Goal: Transaction & Acquisition: Purchase product/service

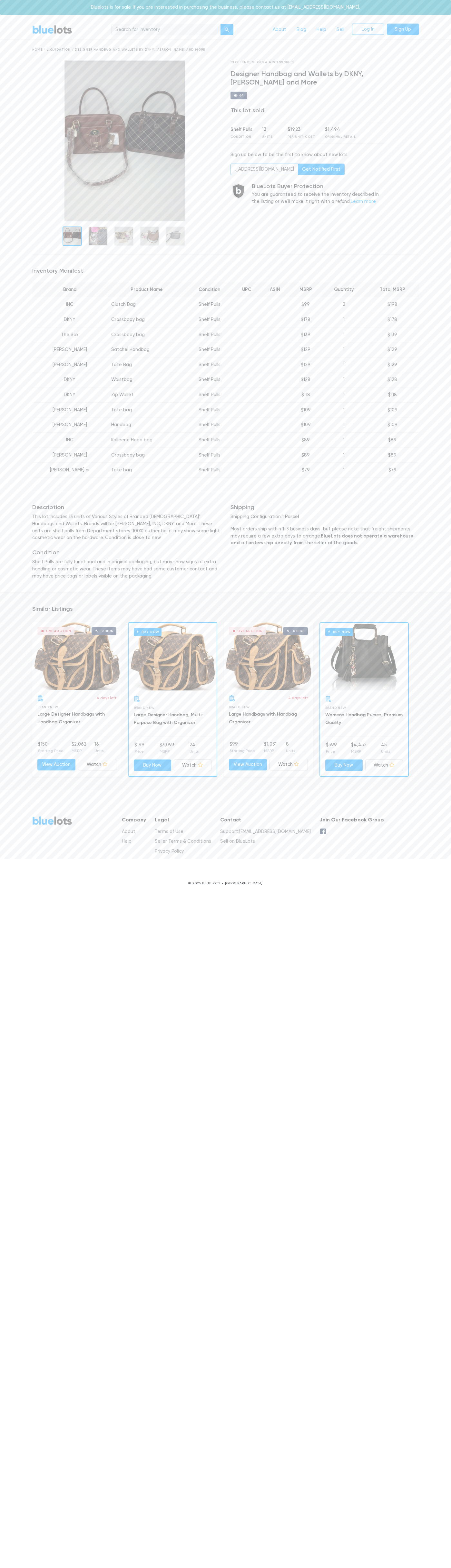
scroll to position [0, 26]
type input "johnsmith003@storebotmail.joonix.net"
click at [381, 29] on link "Log In" at bounding box center [368, 30] width 33 height 12
click at [426, 238] on div "BlueLots About Blog Help Sell Log In Sign Up Home / Liquidation / Designer Hand…" at bounding box center [225, 457] width 451 height 876
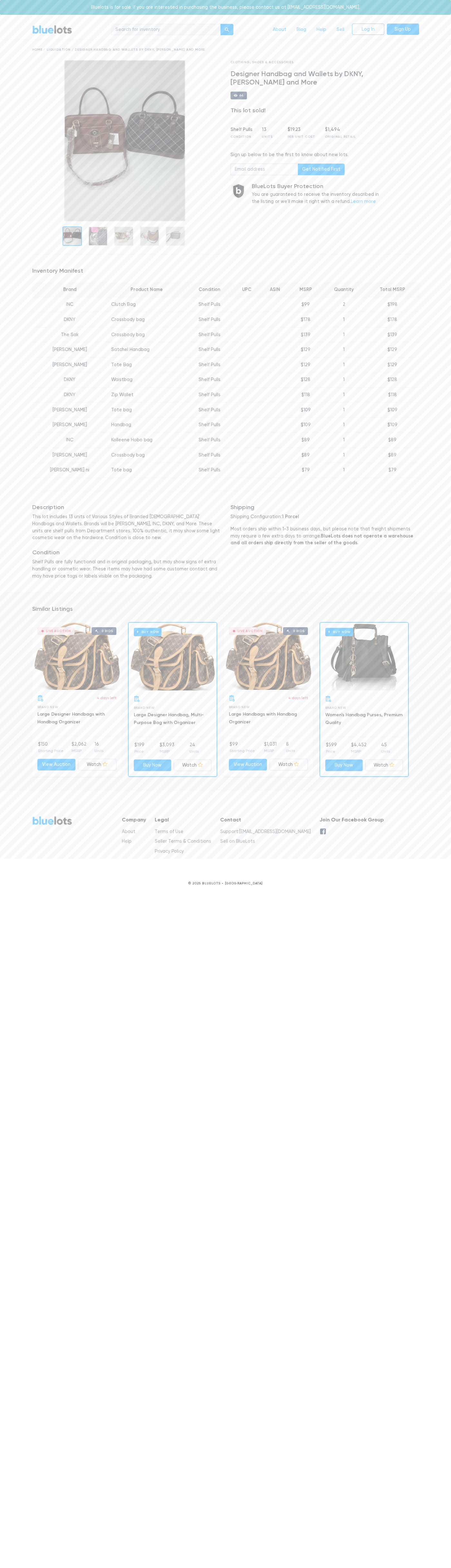
click at [22, 896] on html "Bluelots is for sale. If you are interested in purchasing the business, please …" at bounding box center [225, 447] width 451 height 896
click at [30, 896] on html "Bluelots is for sale. If you are interested in purchasing the business, please …" at bounding box center [225, 447] width 451 height 896
type input "[EMAIL_ADDRESS][DOMAIN_NAME]"
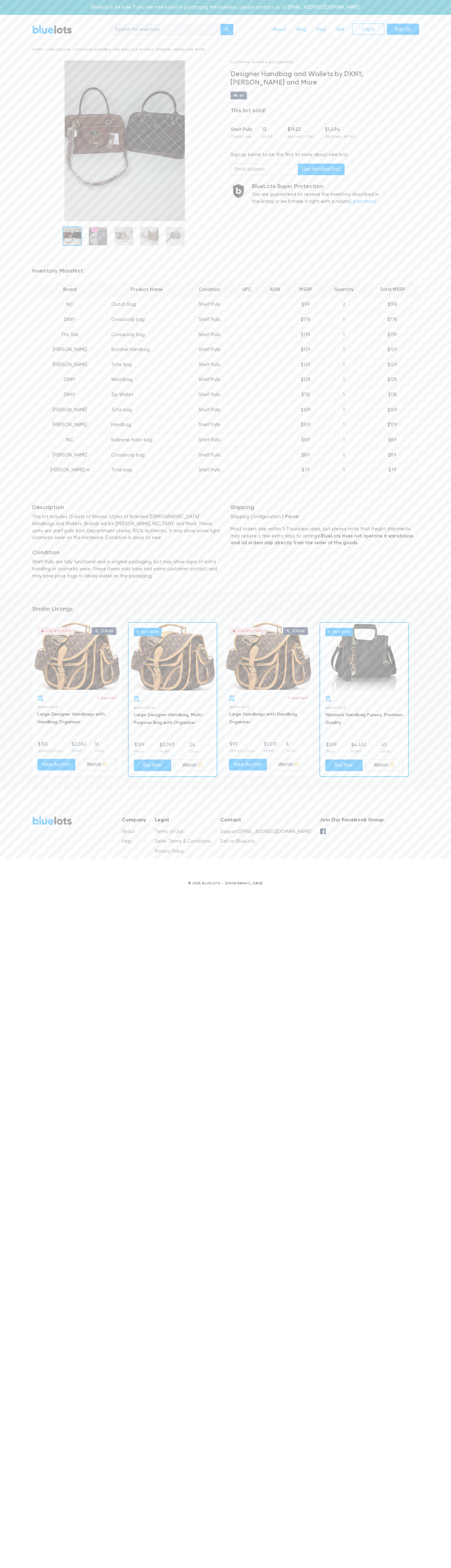
click at [450, 12] on div "Bluelots is for sale. If you are interested in purchasing the business, please …" at bounding box center [225, 7] width 451 height 15
click at [433, 472] on div "BlueLots About Blog Help Sell Log In Sign Up Home / Liquidation / Designer Hand…" at bounding box center [225, 457] width 451 height 876
click at [385, 896] on html "Bluelots is for sale. If you are interested in purchasing the business, please …" at bounding box center [225, 447] width 451 height 896
click at [27, 790] on footer "BlueLots Company About Help Legal Terms of Use Seller Terms & Conditions Privac…" at bounding box center [225, 843] width 451 height 105
